Goal: Task Accomplishment & Management: Use online tool/utility

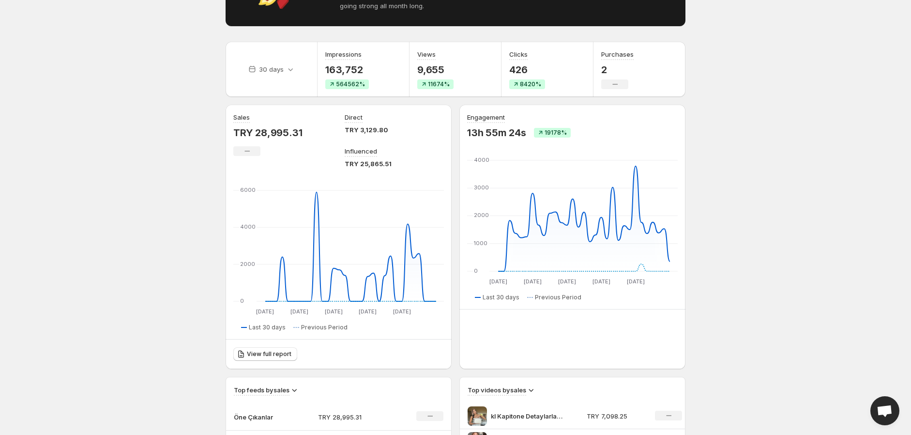
scroll to position [107, 0]
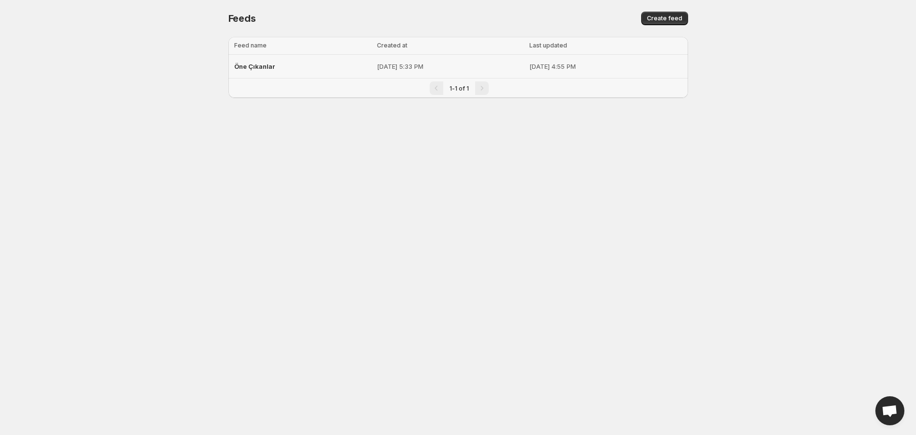
click at [264, 65] on span "Öne Çıkanlar" at bounding box center [254, 66] width 41 height 8
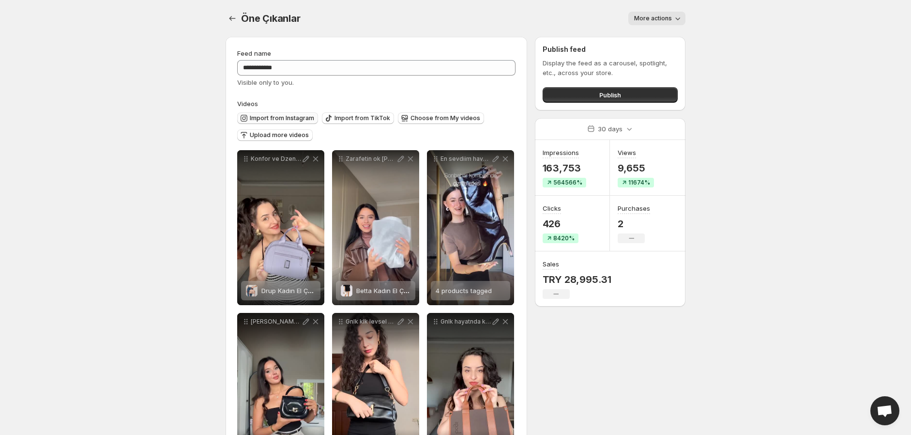
click at [299, 118] on span "Import from Instagram" at bounding box center [282, 118] width 64 height 8
click at [289, 116] on span "Import from Instagram" at bounding box center [282, 118] width 64 height 8
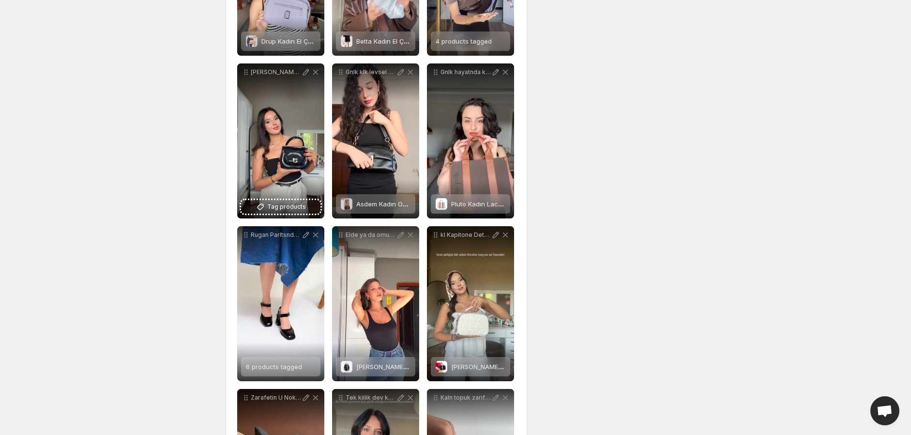
scroll to position [430, 0]
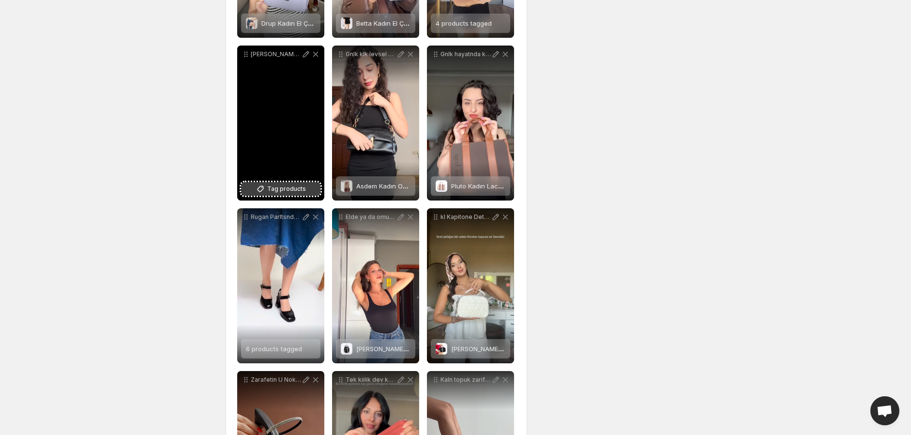
click at [276, 193] on span "Tag products" at bounding box center [286, 189] width 39 height 10
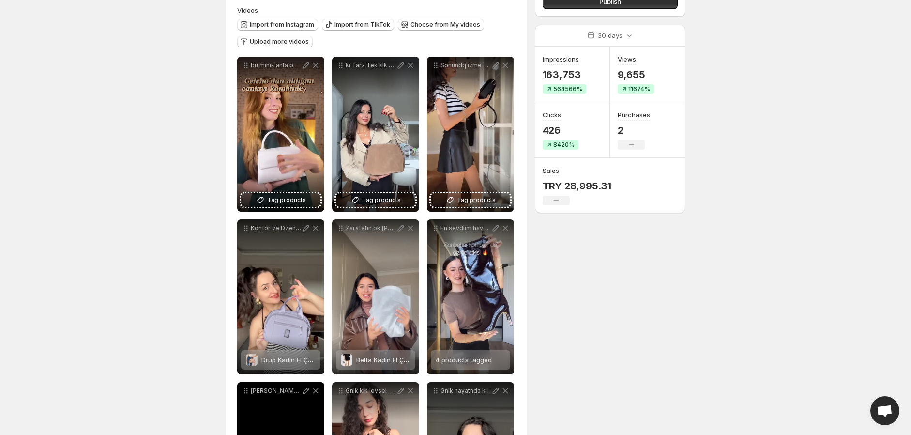
scroll to position [0, 0]
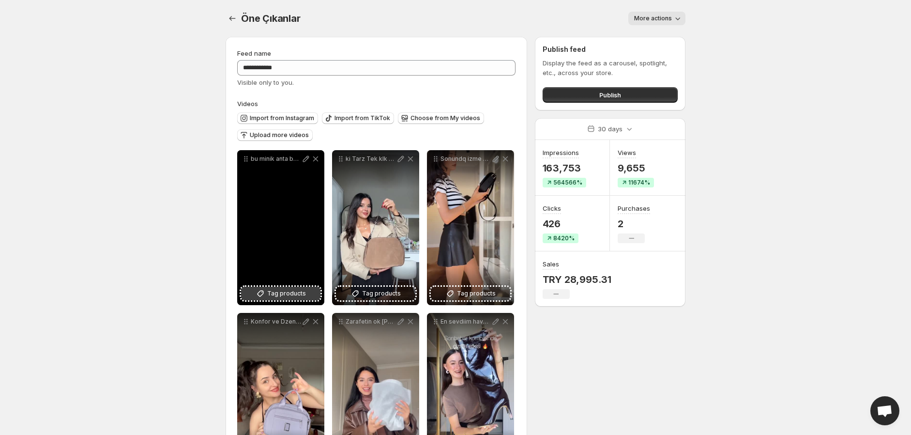
click at [279, 292] on span "Tag products" at bounding box center [286, 293] width 39 height 10
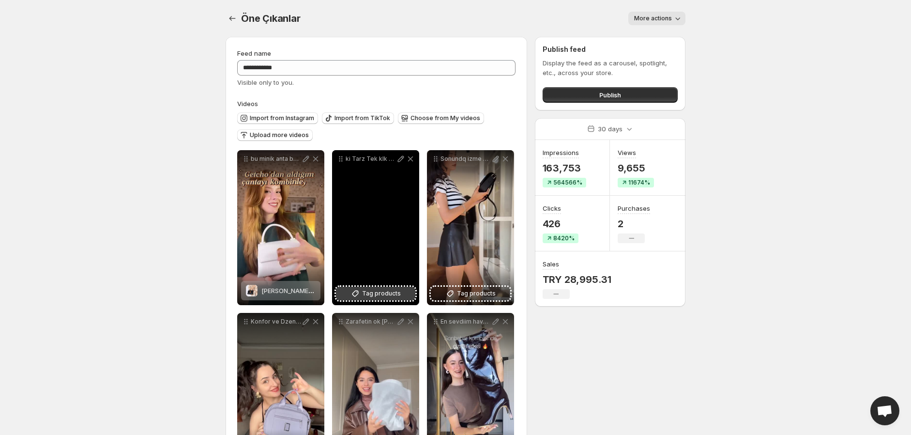
click at [386, 292] on span "Tag products" at bounding box center [381, 293] width 39 height 10
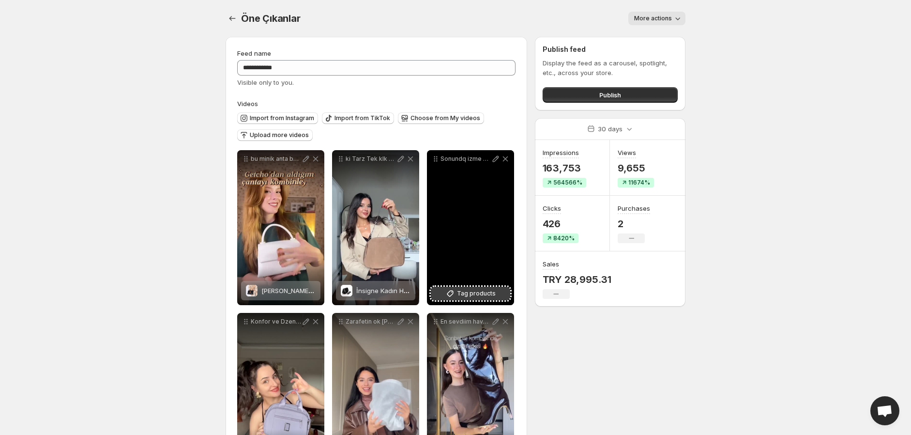
click at [477, 291] on span "Tag products" at bounding box center [476, 293] width 39 height 10
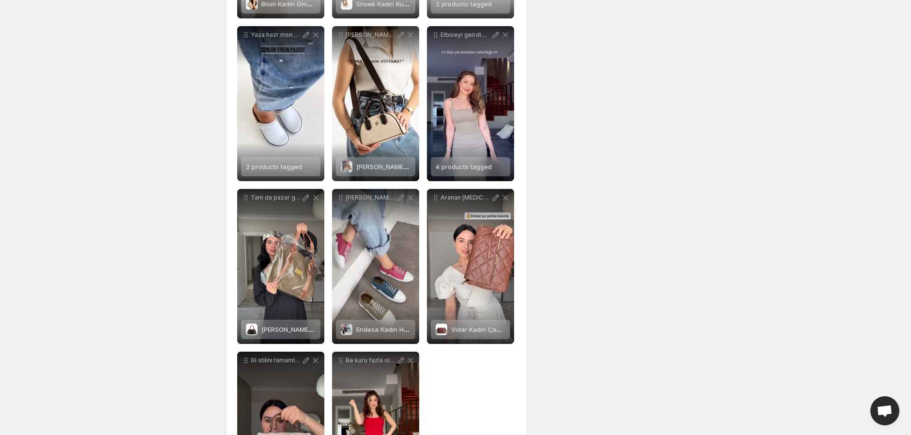
scroll to position [2983, 0]
